Goal: Transaction & Acquisition: Subscribe to service/newsletter

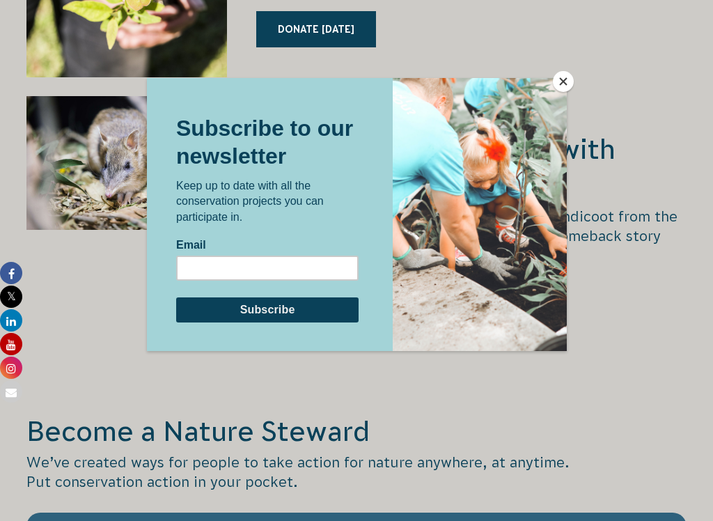
scroll to position [2174, 0]
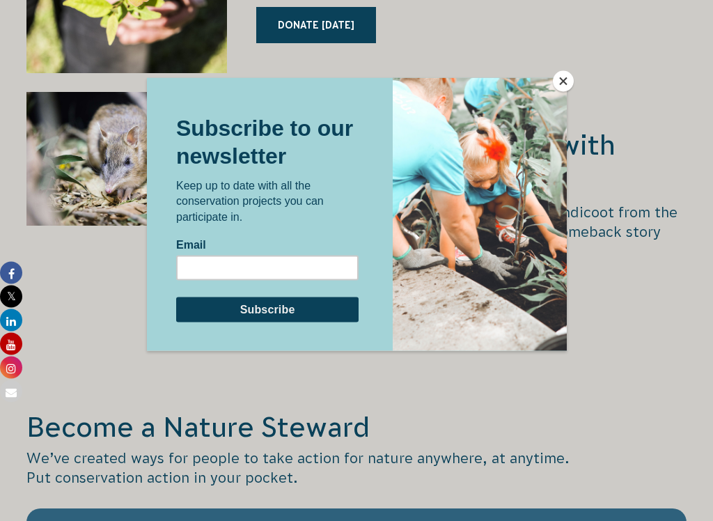
click at [566, 86] on button "Close" at bounding box center [563, 81] width 21 height 21
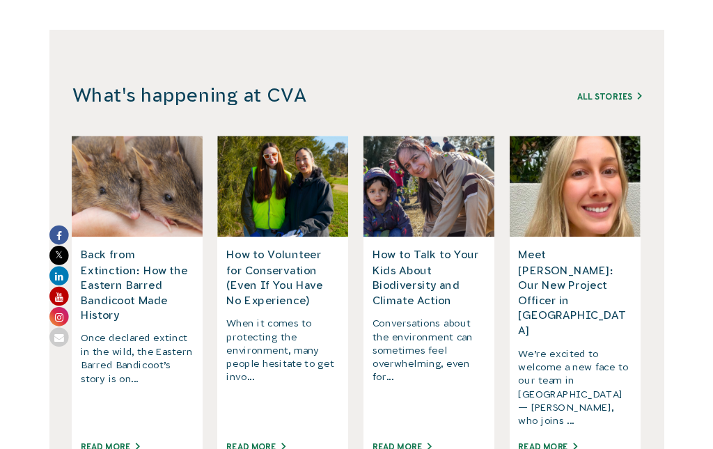
scroll to position [3689, 0]
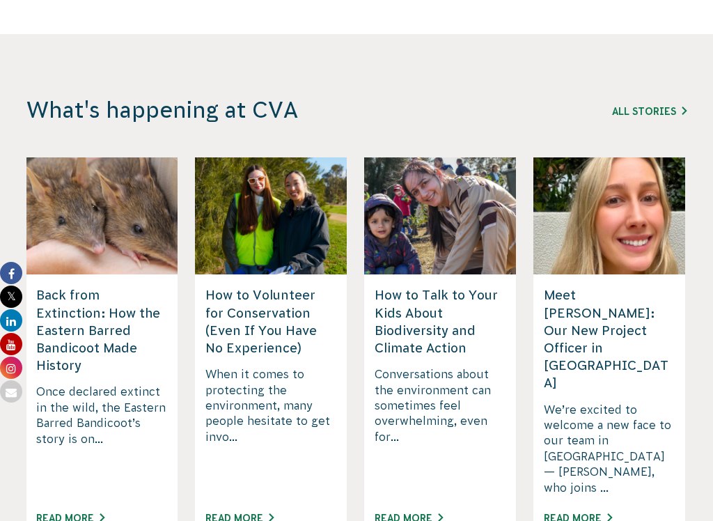
click at [247, 448] on link "Read More" at bounding box center [239, 518] width 68 height 11
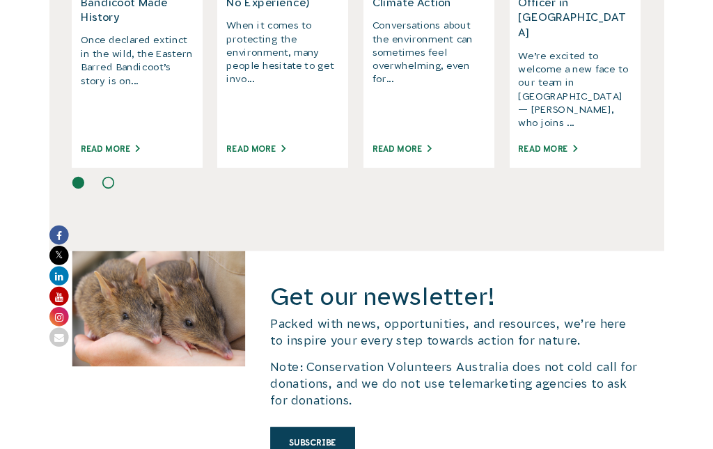
scroll to position [4038, 0]
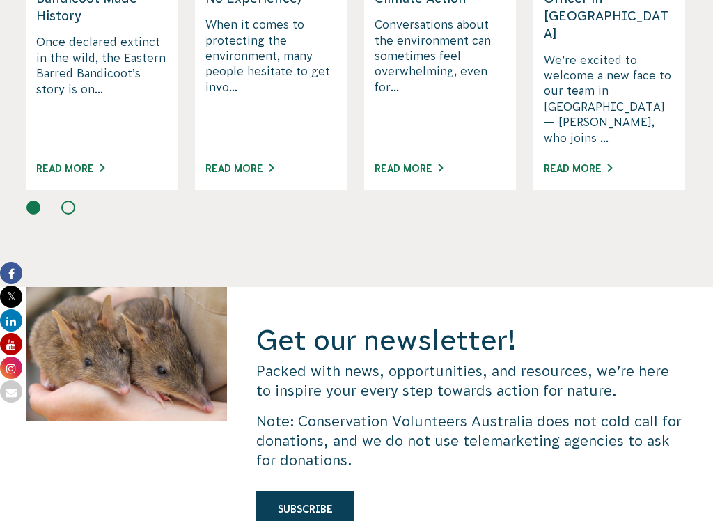
click at [320, 448] on link "Subscribe" at bounding box center [305, 509] width 98 height 36
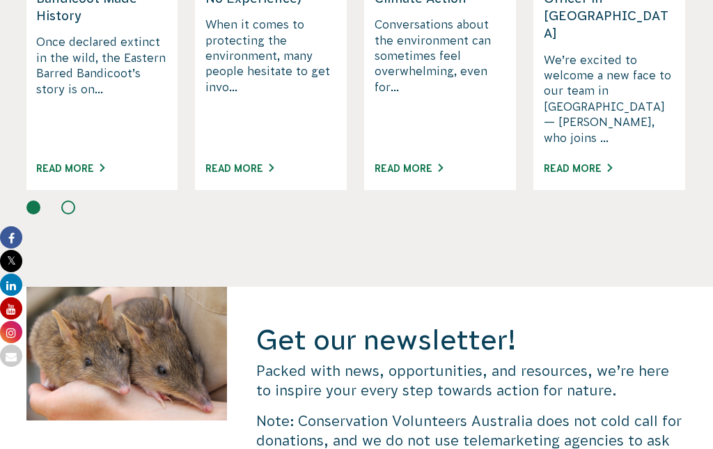
scroll to position [0, 0]
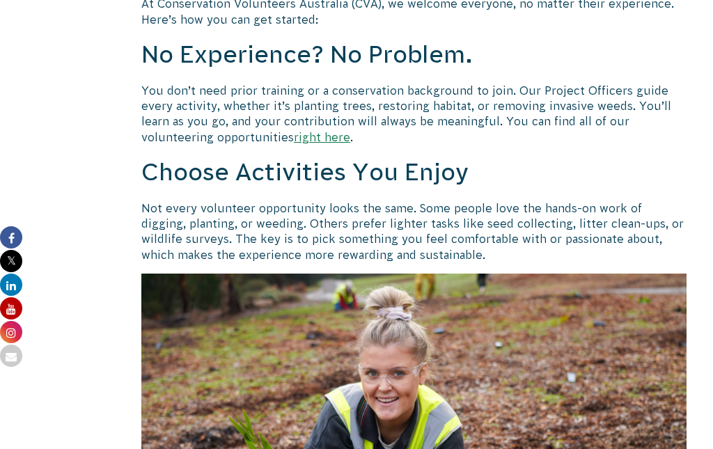
scroll to position [900, 0]
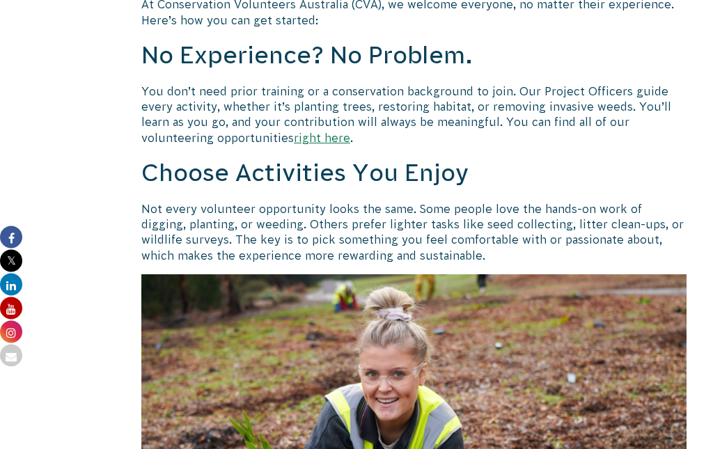
click at [323, 140] on link "right here" at bounding box center [322, 138] width 56 height 13
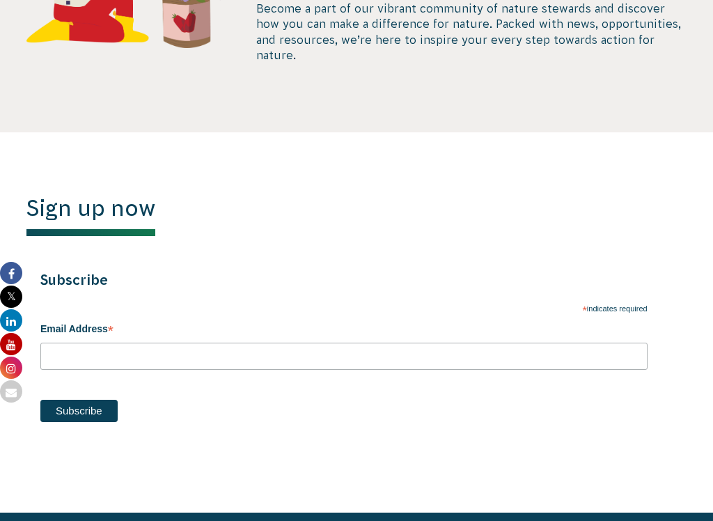
scroll to position [674, 0]
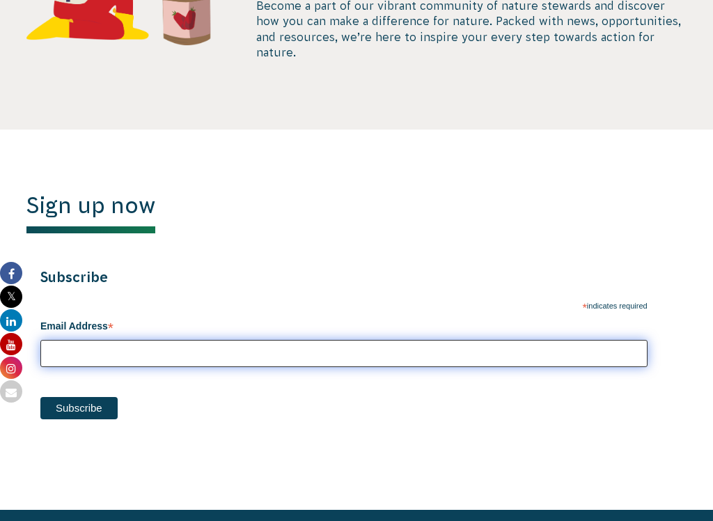
click at [505, 340] on input "Email Address *" at bounding box center [343, 353] width 607 height 27
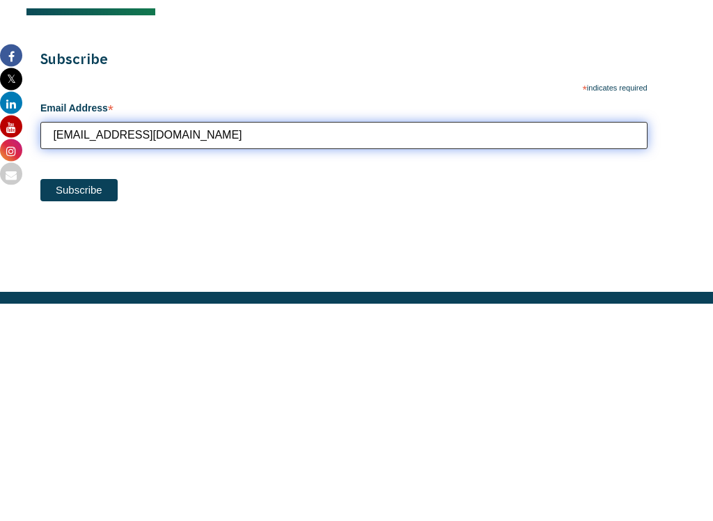
type input "[EMAIL_ADDRESS][DOMAIN_NAME]"
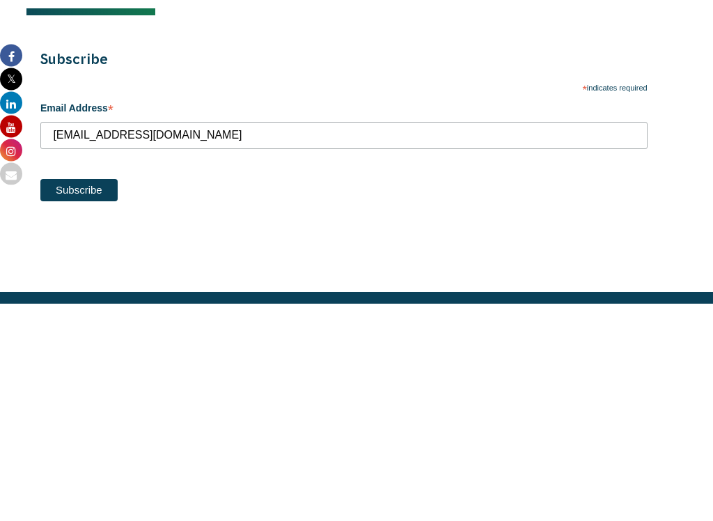
click at [97, 397] on input "Subscribe" at bounding box center [78, 408] width 77 height 22
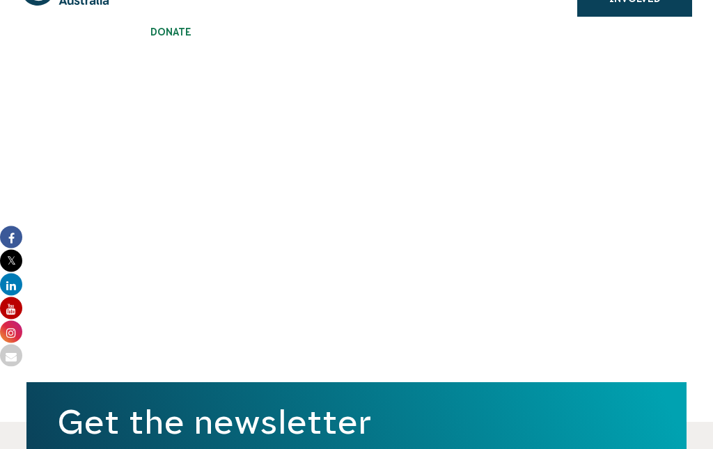
scroll to position [77, 0]
